Goal: Information Seeking & Learning: Compare options

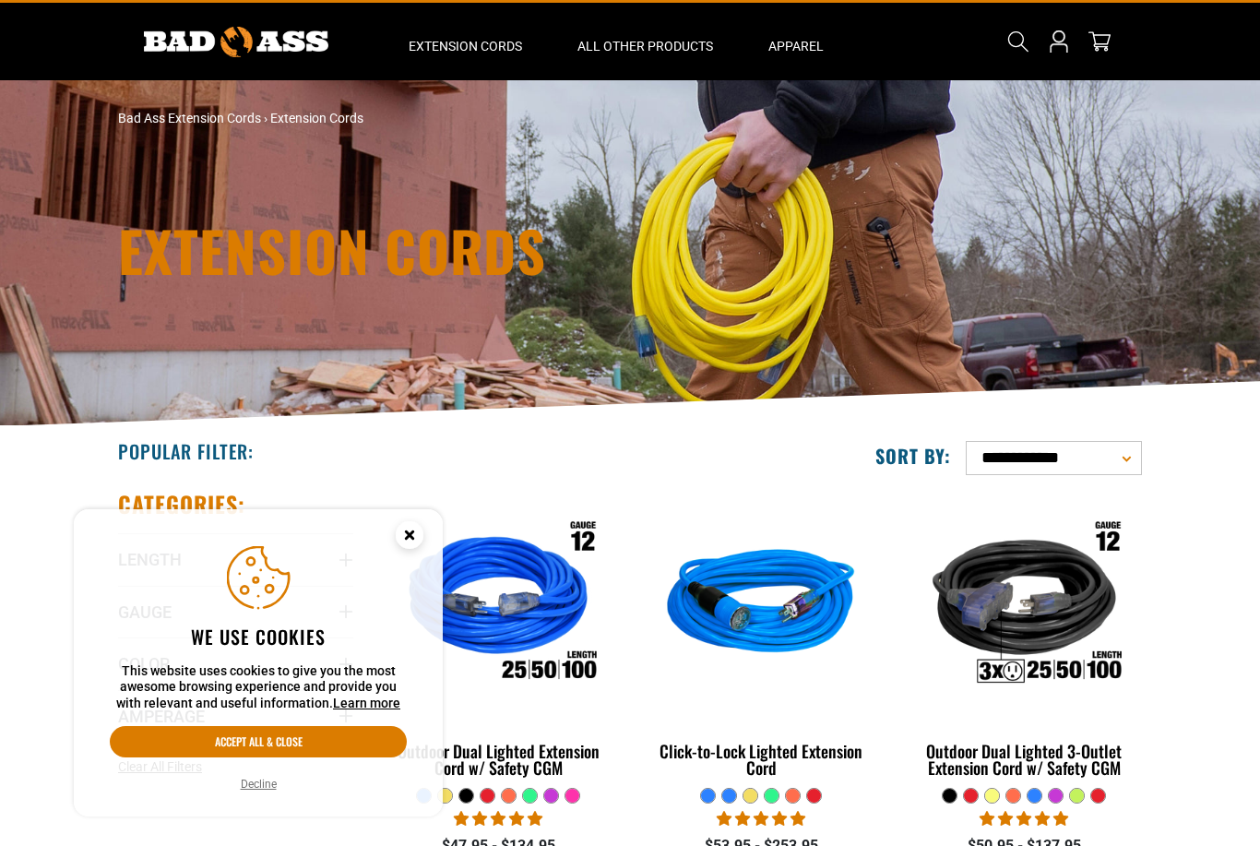
scroll to position [65, 0]
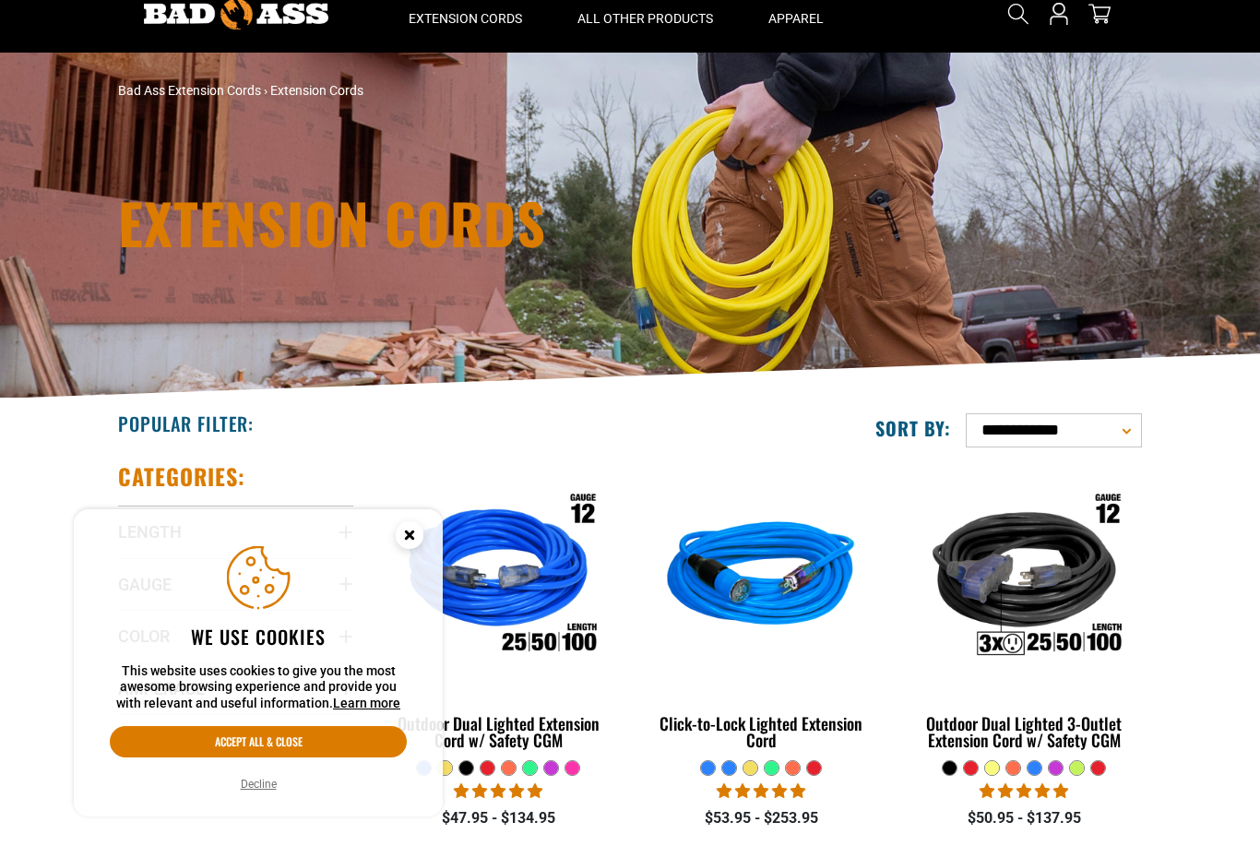
click at [420, 549] on circle "Cookie Consent" at bounding box center [410, 535] width 28 height 28
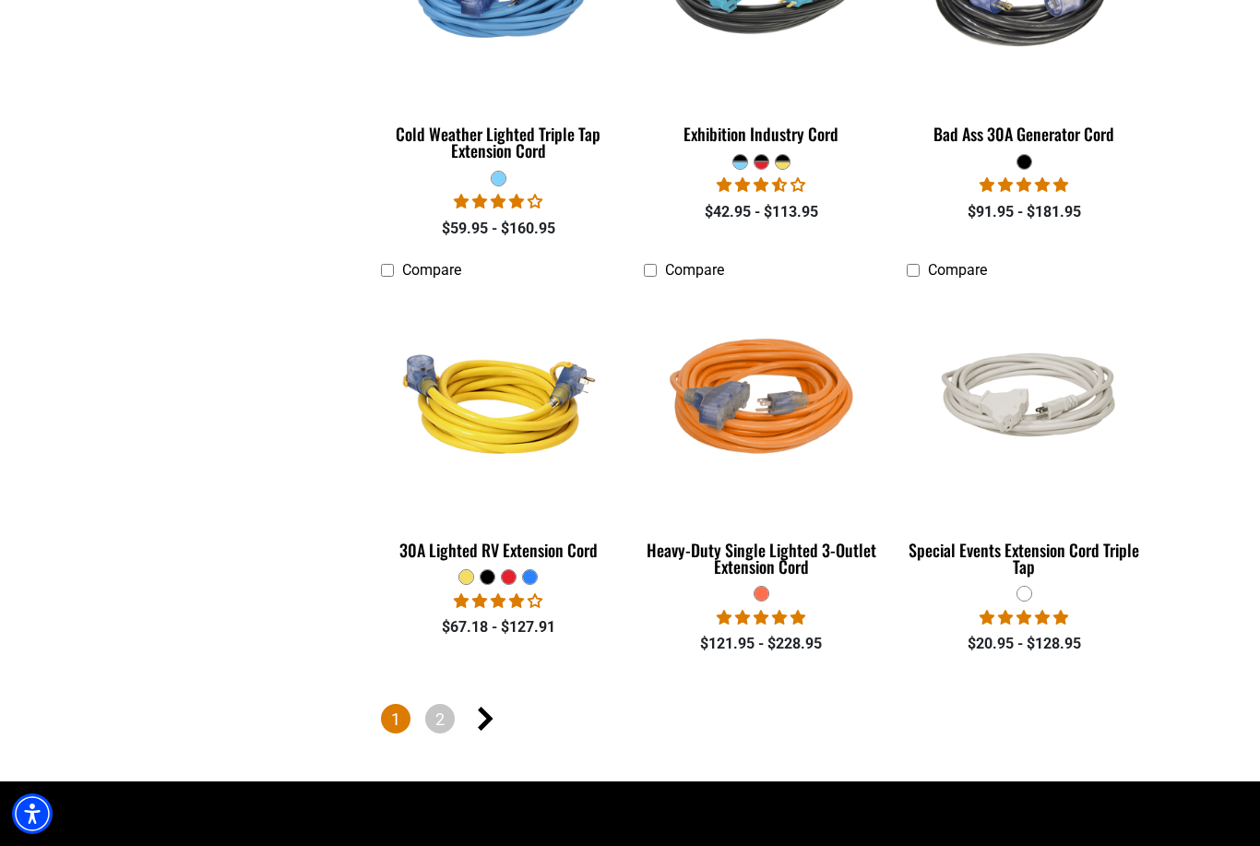
scroll to position [4066, 0]
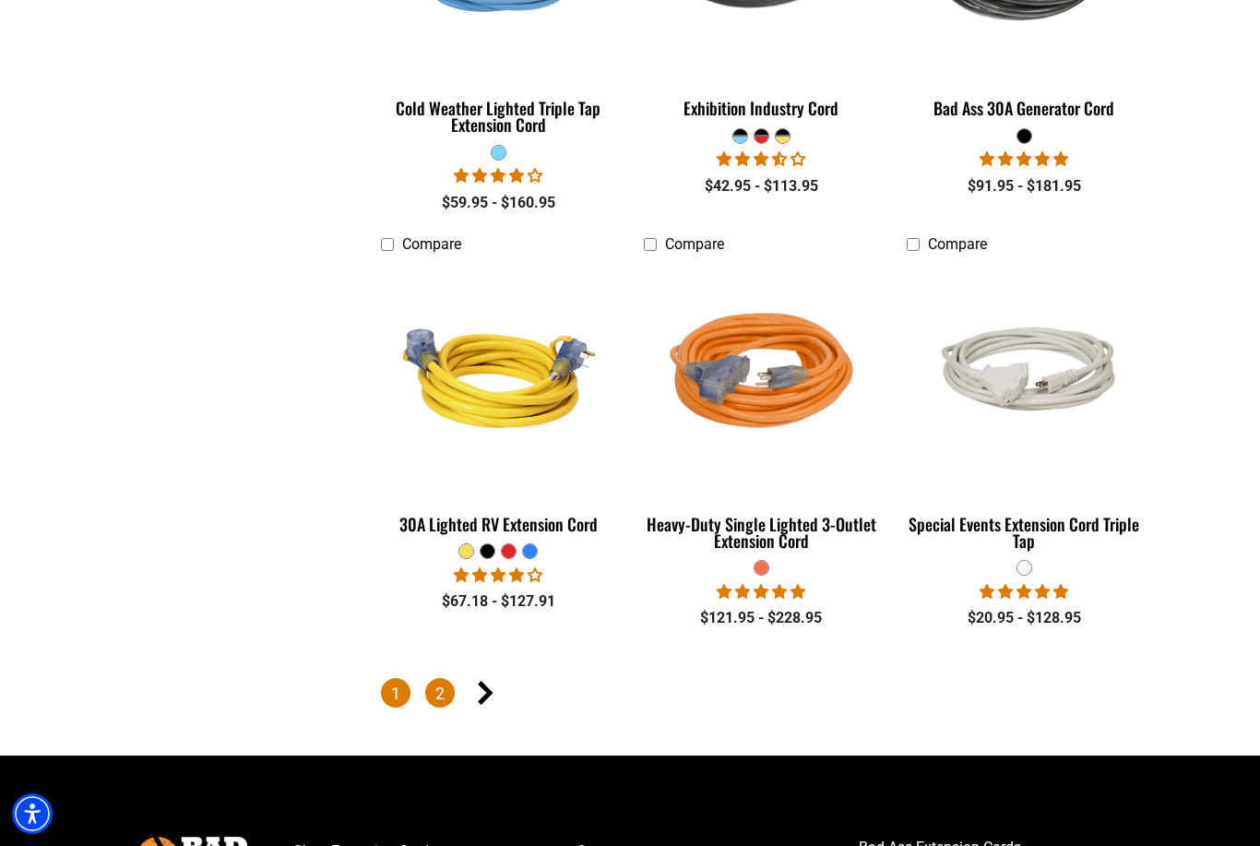
click at [434, 700] on link "2" at bounding box center [440, 693] width 30 height 30
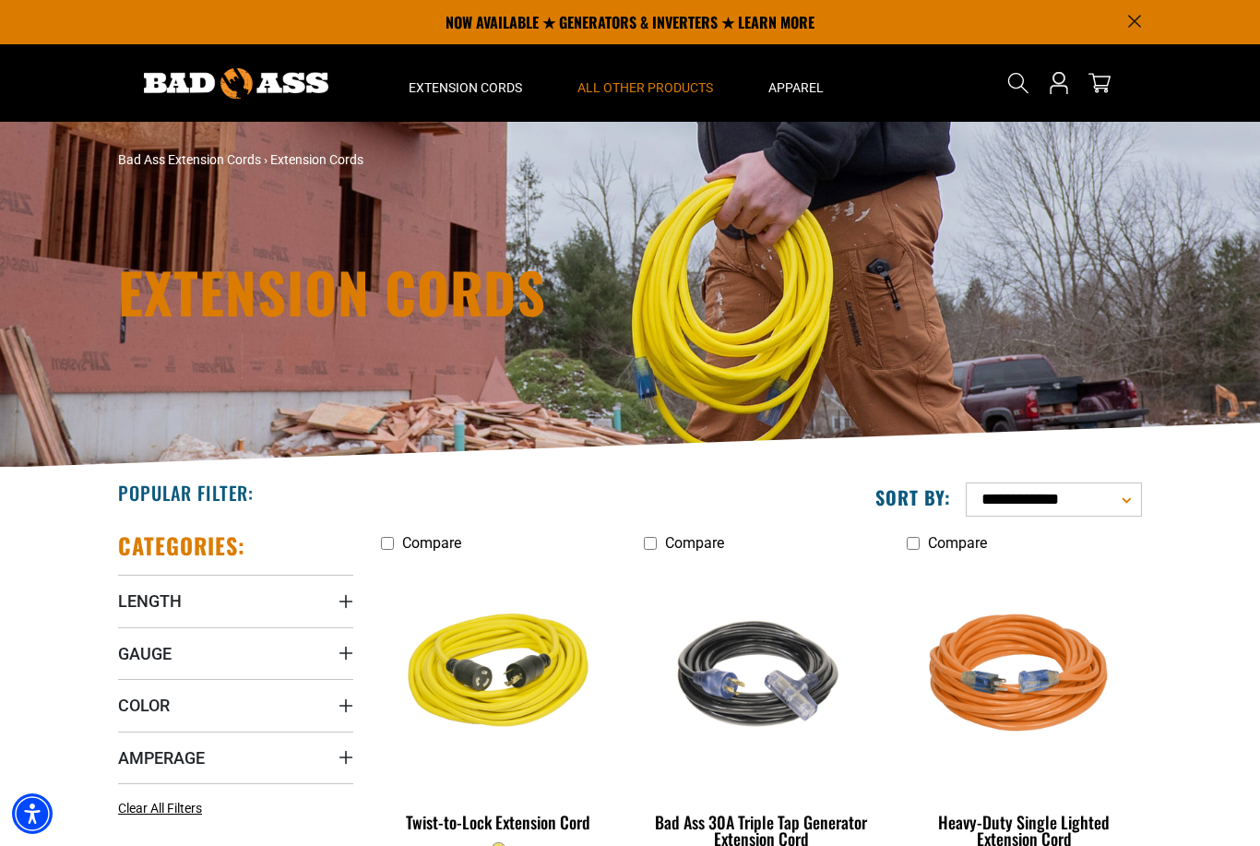
click at [623, 86] on span "All Other Products" at bounding box center [645, 87] width 136 height 17
click at [608, 84] on span "All Other Products" at bounding box center [645, 87] width 136 height 17
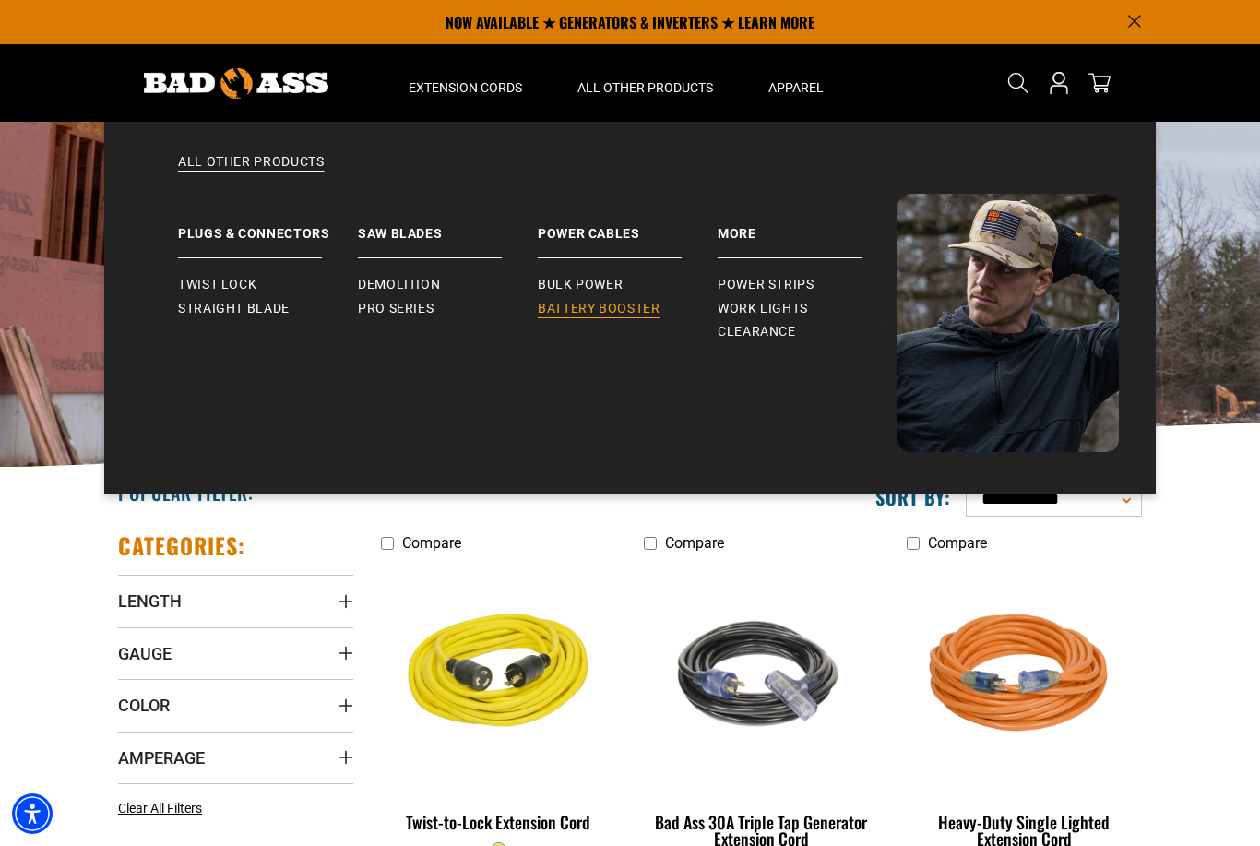
click at [562, 316] on link "Battery Booster" at bounding box center [628, 309] width 180 height 24
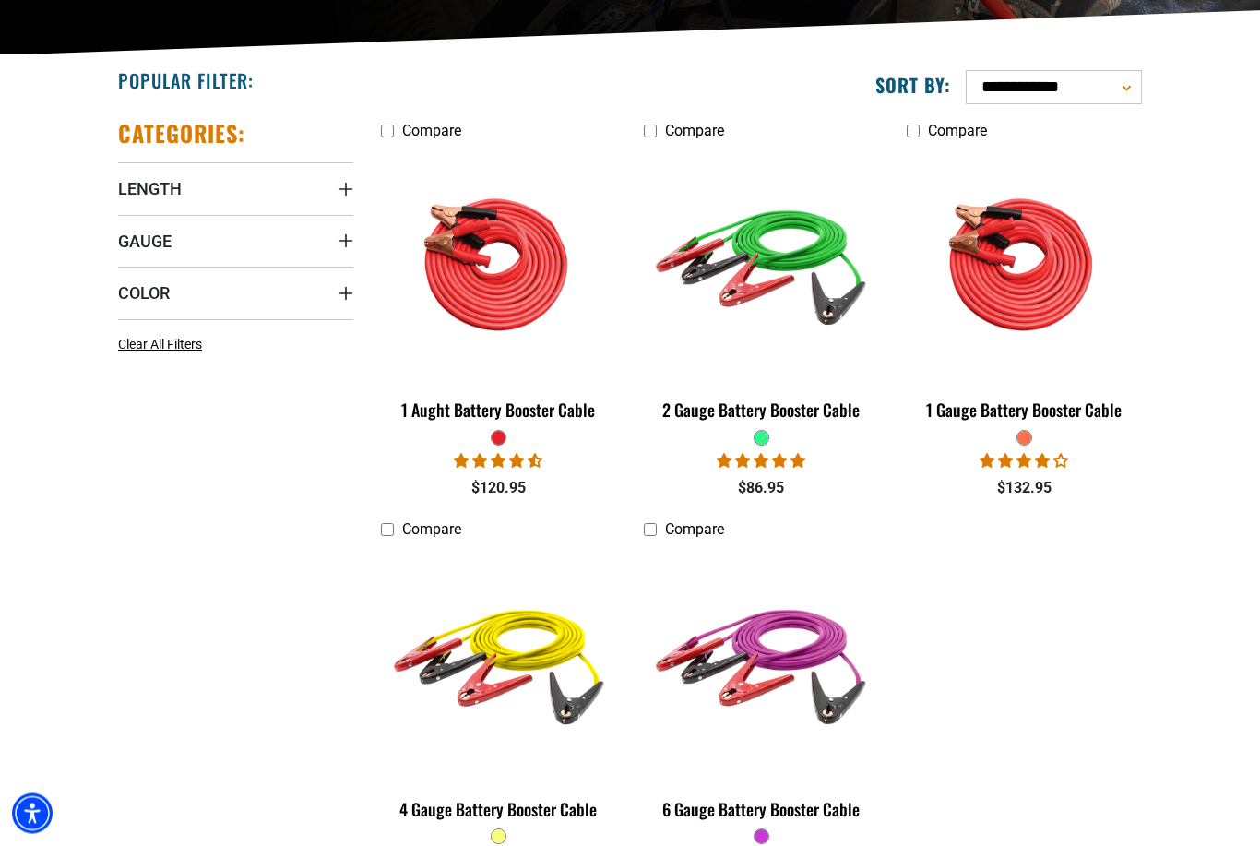
scroll to position [420, 0]
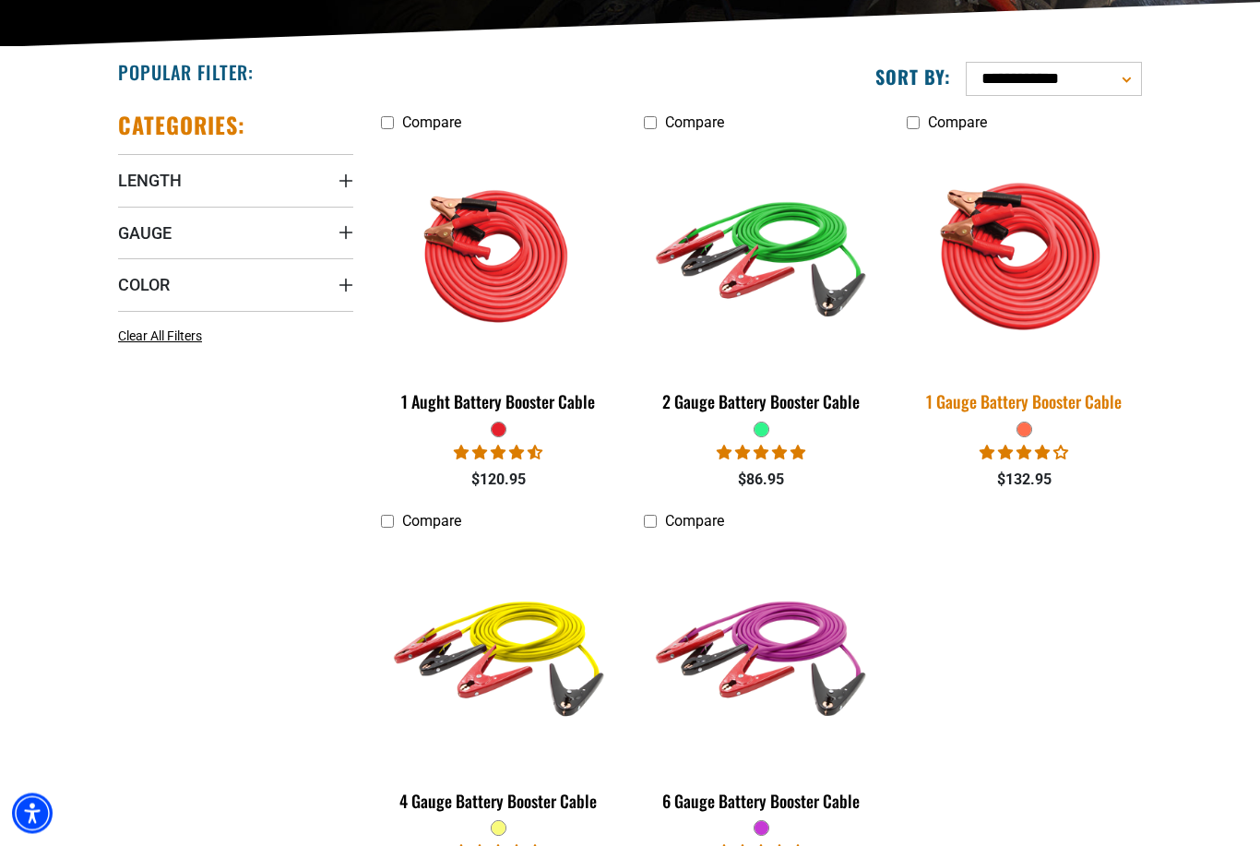
click at [1092, 404] on div "1 Gauge Battery Booster Cable" at bounding box center [1023, 402] width 235 height 17
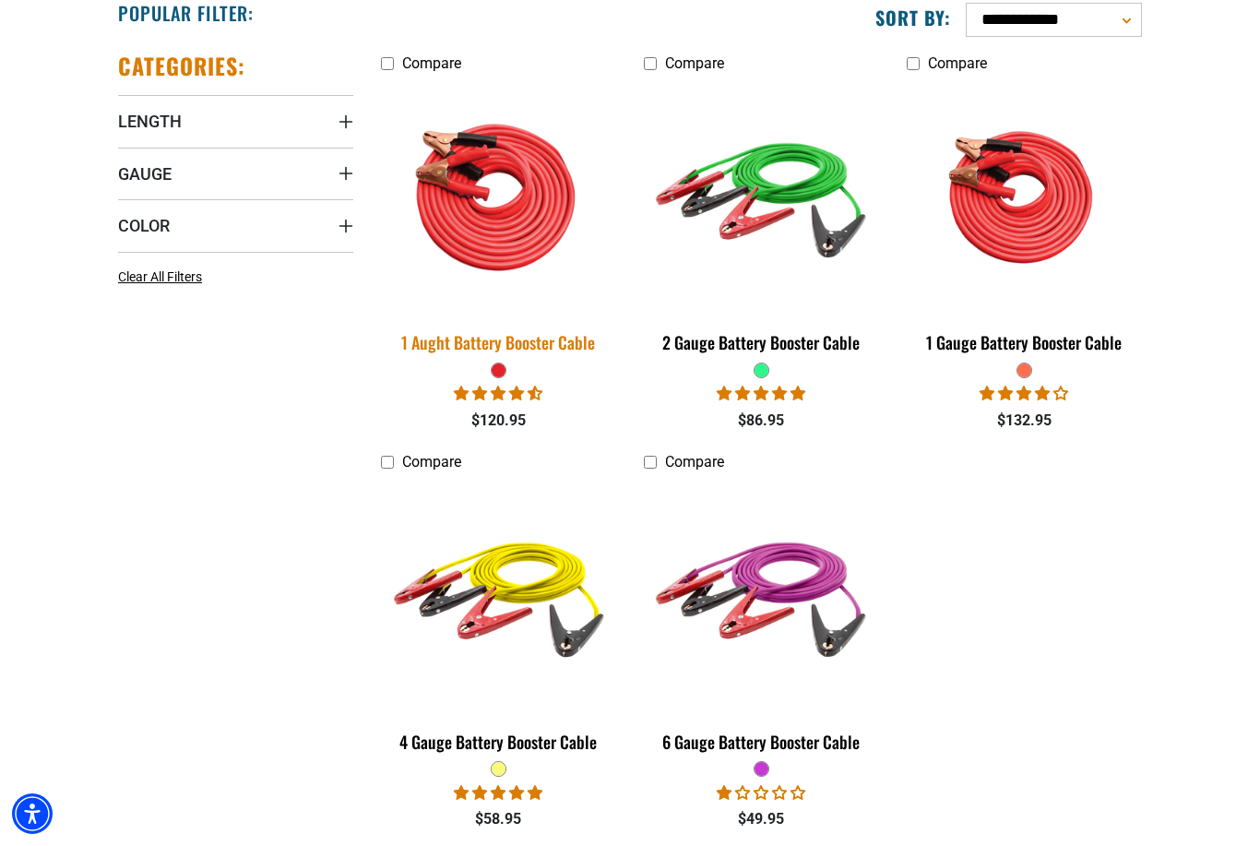
click at [423, 338] on div "1 Aught Battery Booster Cable" at bounding box center [498, 342] width 235 height 17
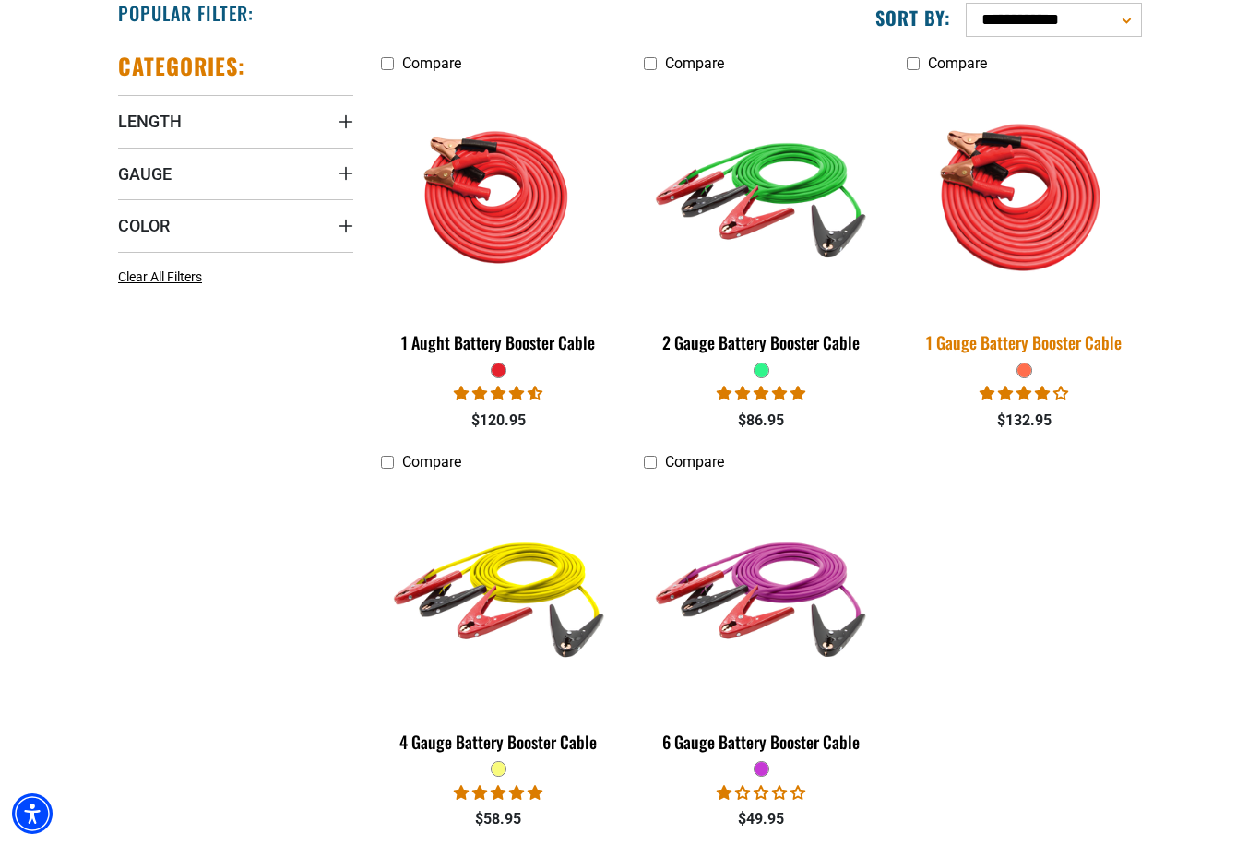
click at [1111, 349] on div "1 Gauge Battery Booster Cable" at bounding box center [1023, 342] width 235 height 17
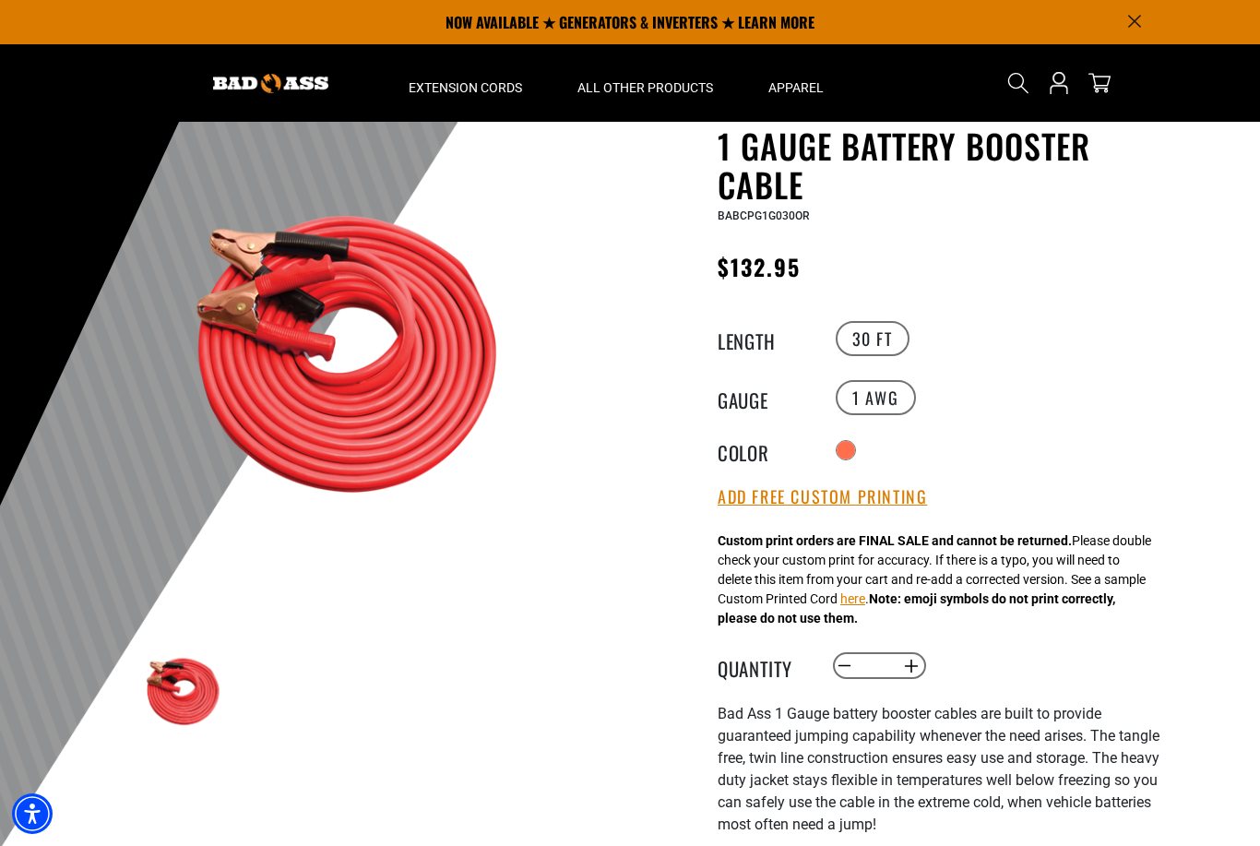
scroll to position [72, 0]
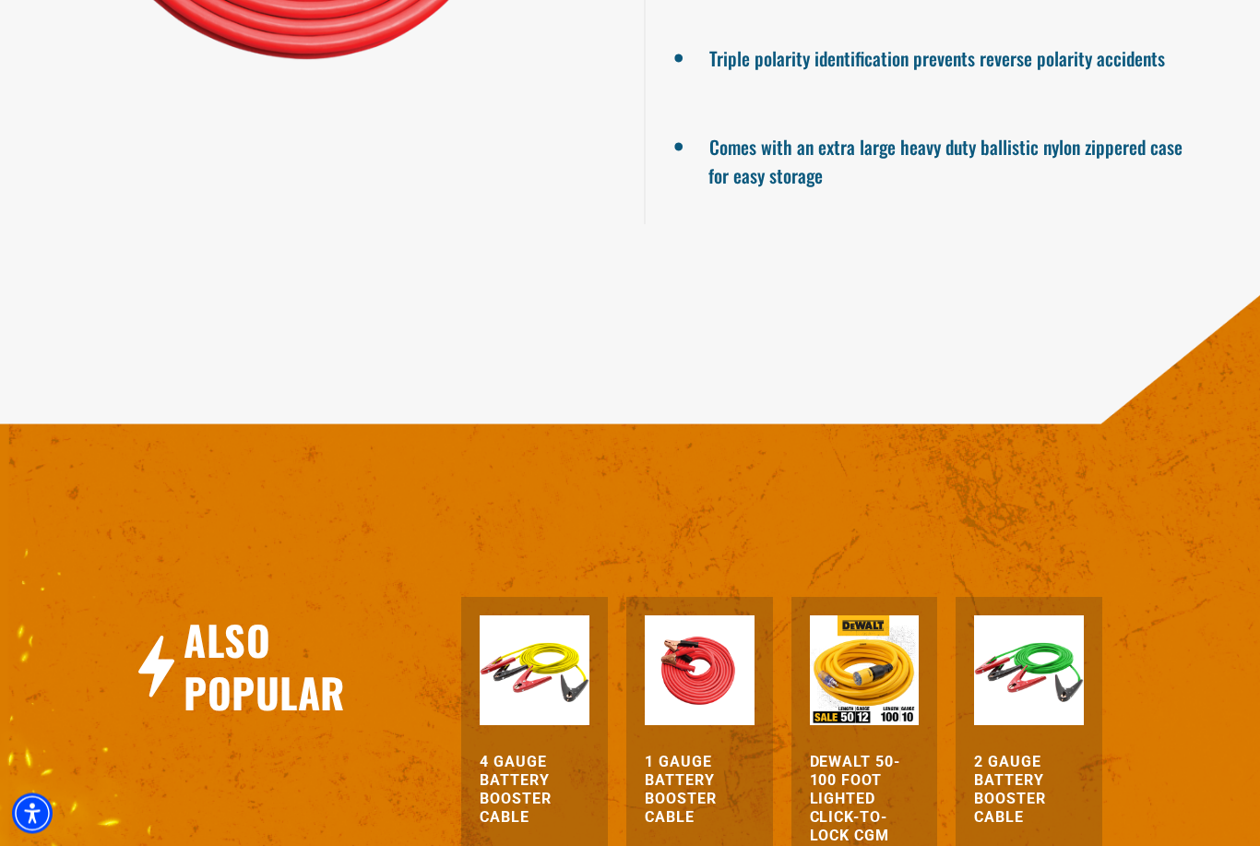
scroll to position [1945, 0]
